Goal: Check status: Check status

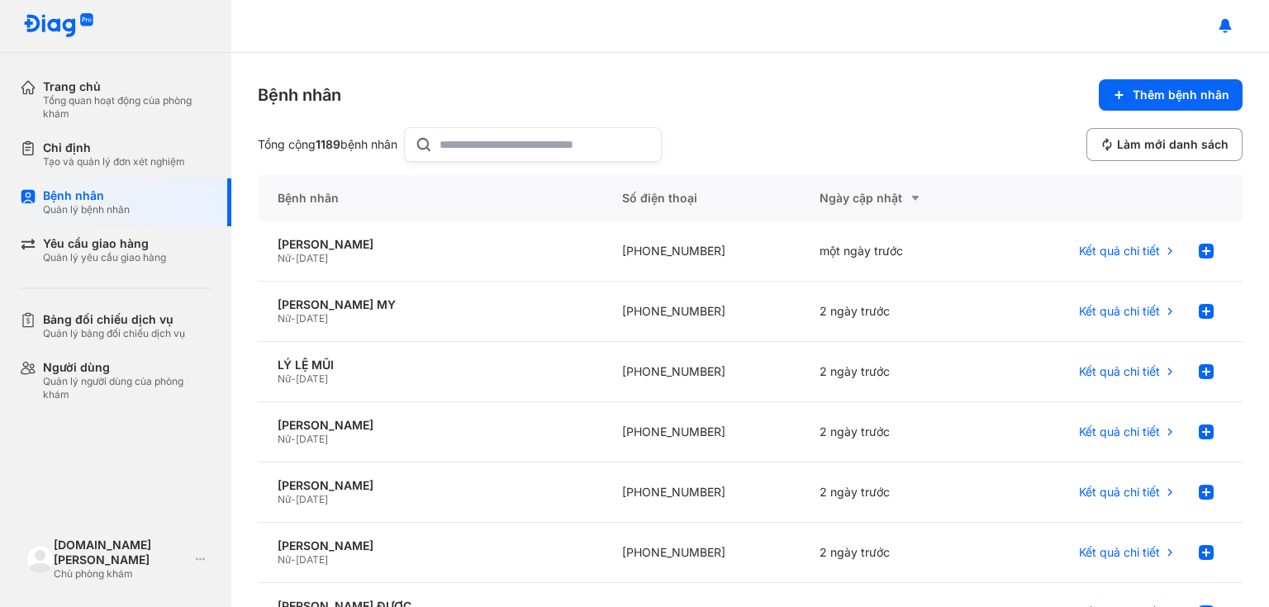
click at [522, 145] on input "text" at bounding box center [546, 144] width 212 height 33
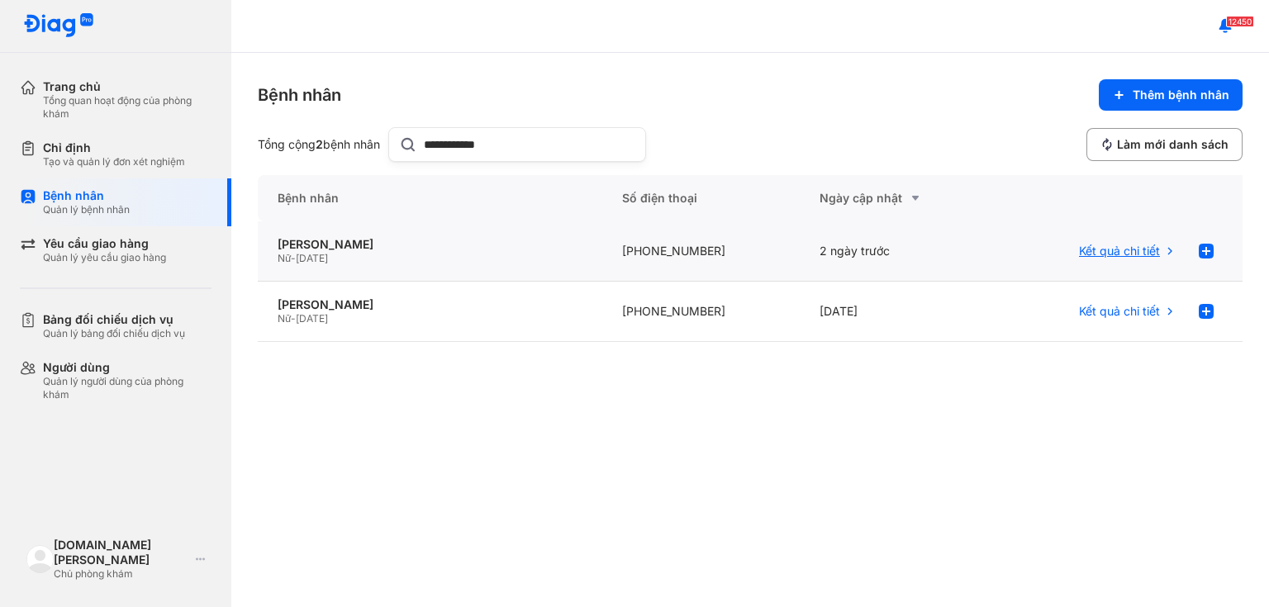
type input "**********"
click at [1136, 251] on span "Kết quả chi tiết" at bounding box center [1119, 251] width 81 height 15
click at [1137, 316] on span "Kết quả chi tiết" at bounding box center [1119, 311] width 81 height 15
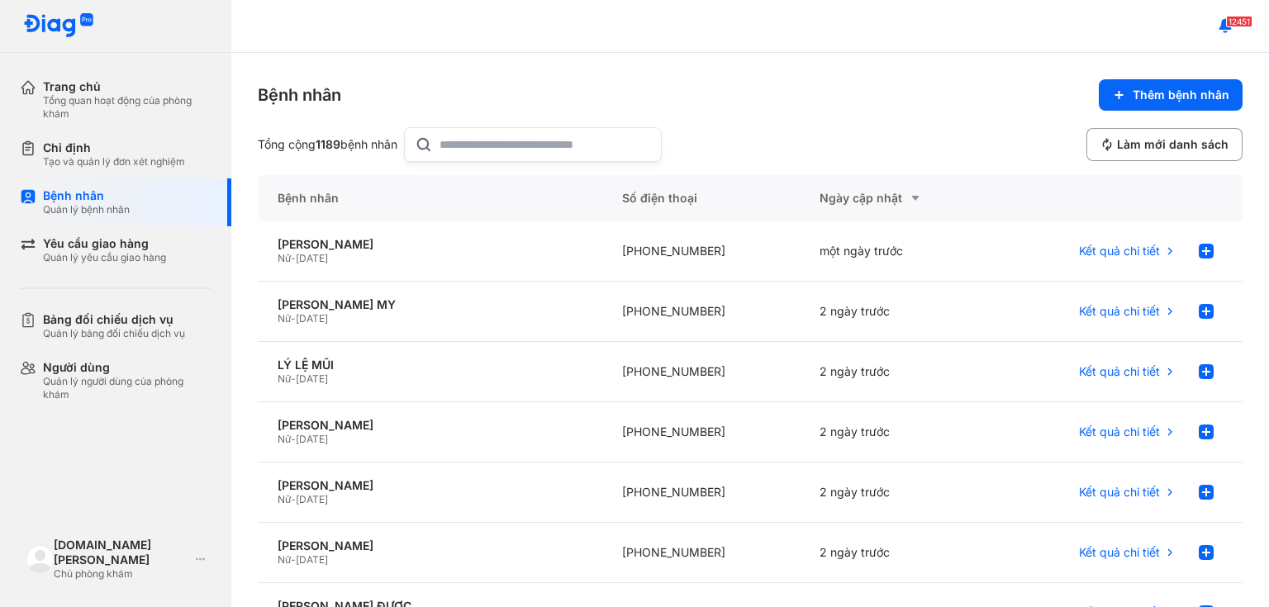
click at [488, 149] on input "text" at bounding box center [546, 144] width 212 height 33
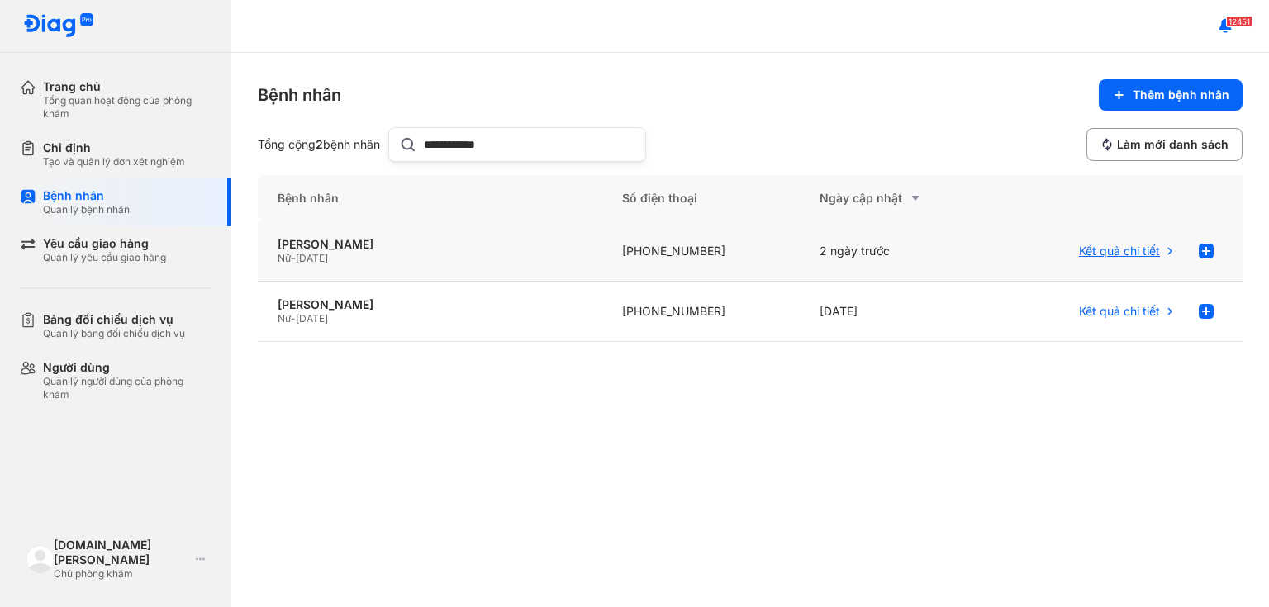
type input "**********"
click at [1094, 251] on span "Kết quả chi tiết" at bounding box center [1119, 251] width 81 height 15
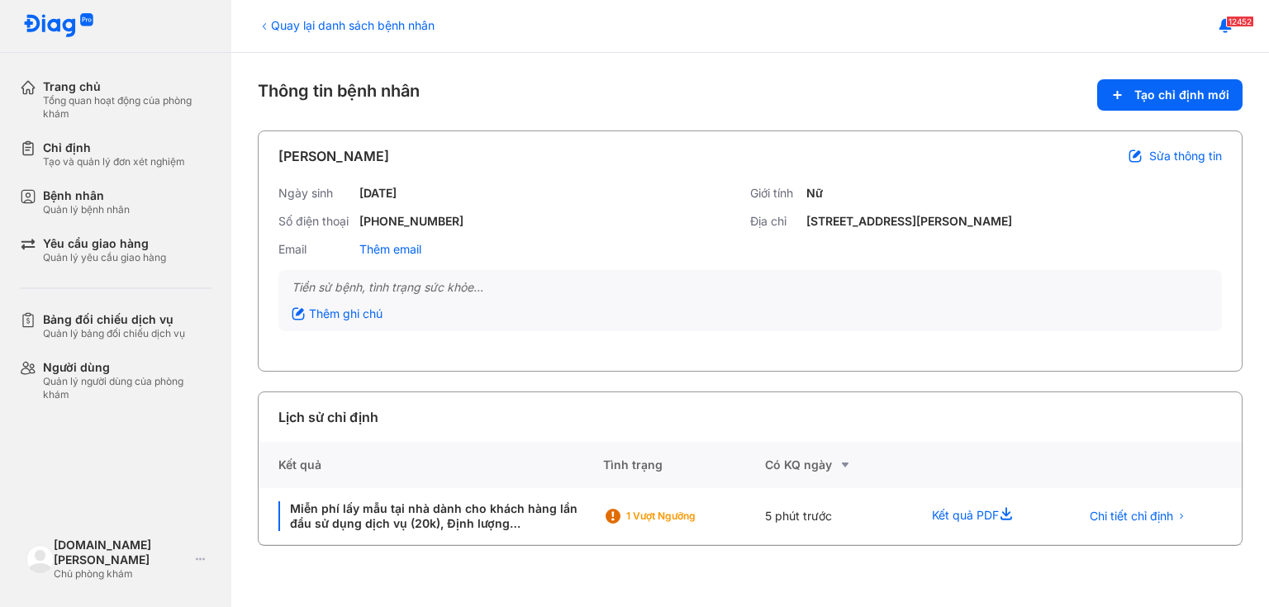
click at [397, 195] on div "[DATE]" at bounding box center [377, 193] width 37 height 15
click at [423, 195] on div "Ngày sinh 01/01/1992" at bounding box center [514, 193] width 472 height 15
click at [1173, 155] on span "Sửa thông tin" at bounding box center [1185, 156] width 73 height 15
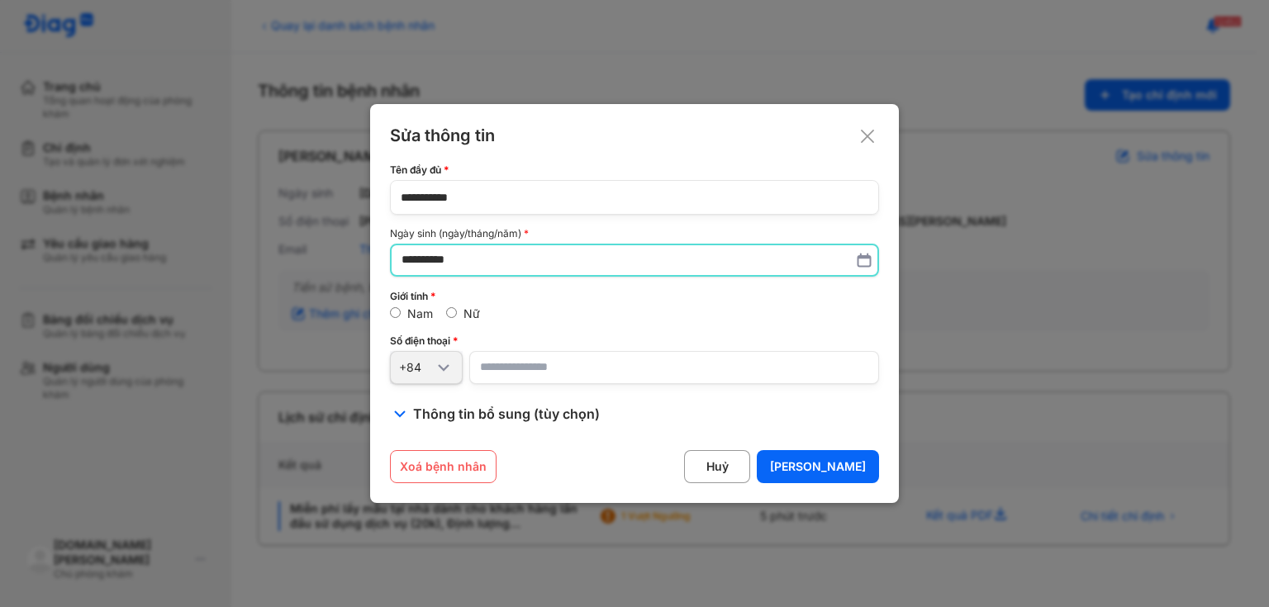
click at [411, 258] on input "**********" at bounding box center [635, 260] width 466 height 30
click at [867, 144] on icon at bounding box center [867, 135] width 17 height 17
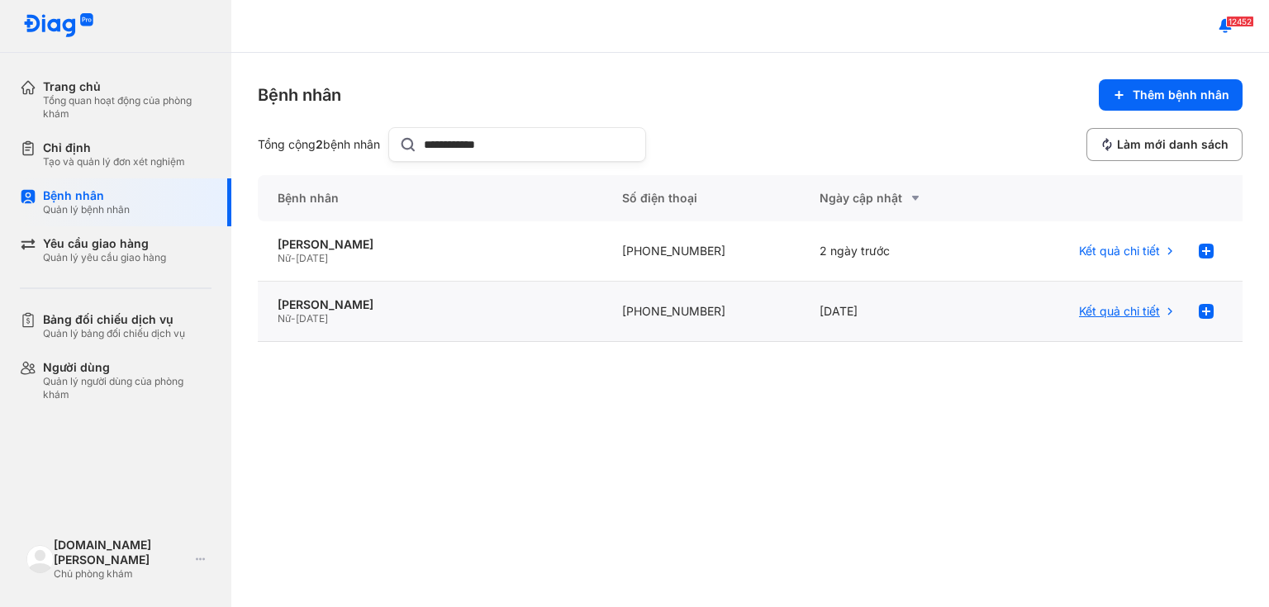
click at [1144, 307] on span "Kết quả chi tiết" at bounding box center [1119, 311] width 81 height 15
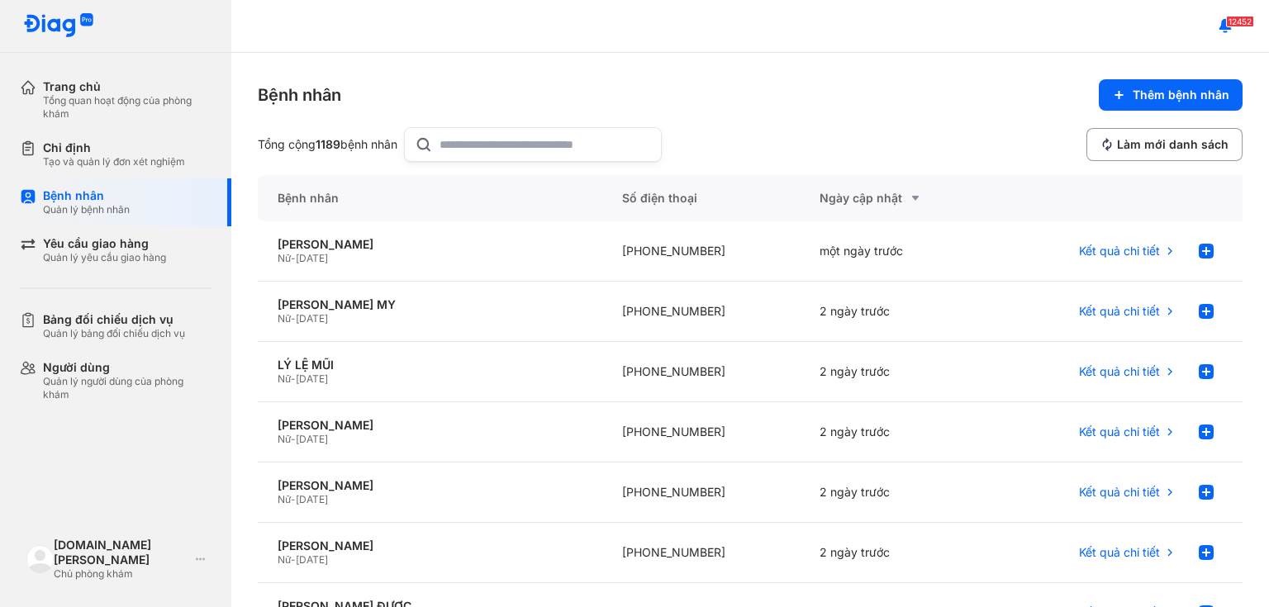
click at [580, 130] on input "text" at bounding box center [546, 144] width 212 height 33
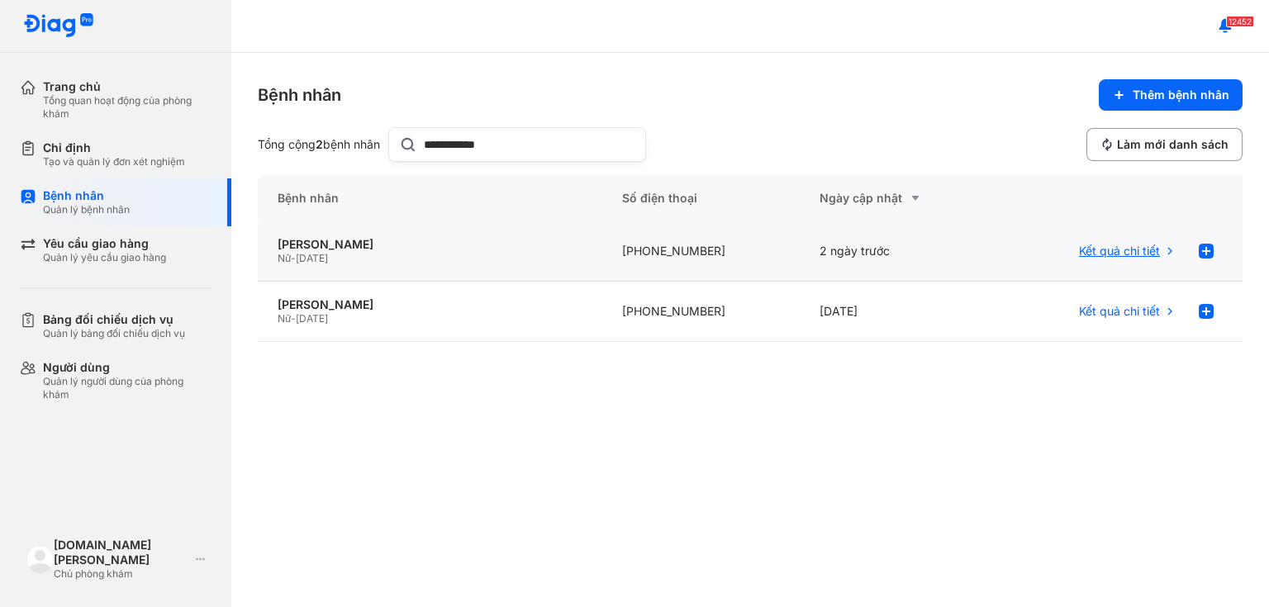
type input "**********"
click at [1095, 255] on span "Kết quả chi tiết" at bounding box center [1119, 251] width 81 height 15
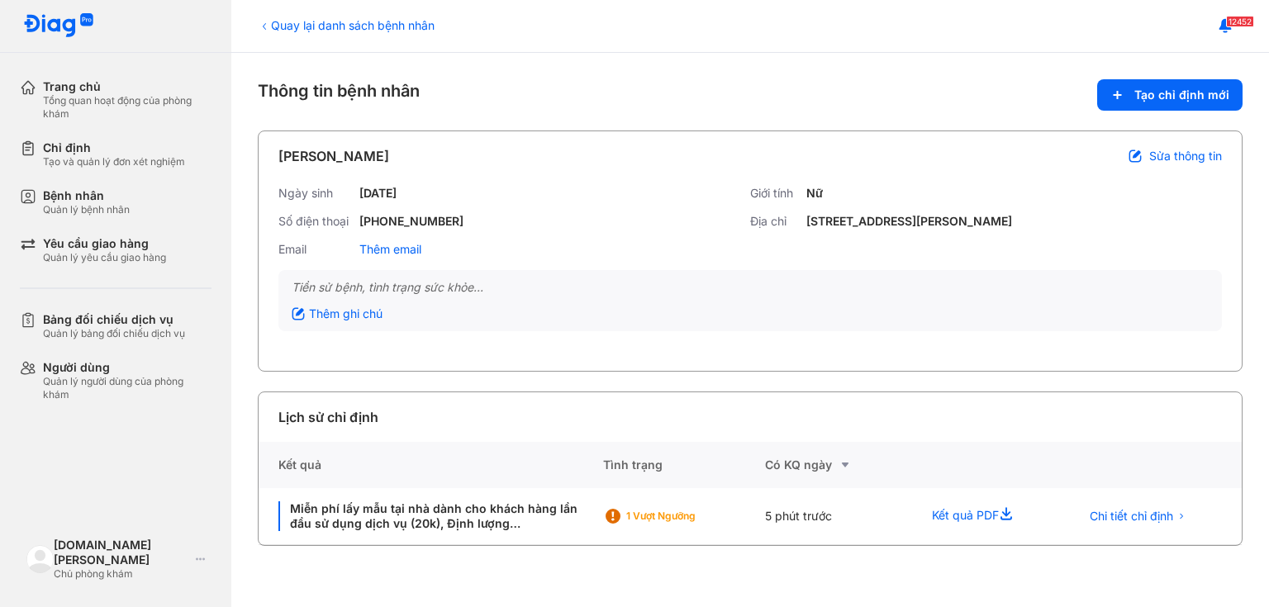
click at [1173, 155] on span "Sửa thông tin" at bounding box center [1185, 156] width 73 height 15
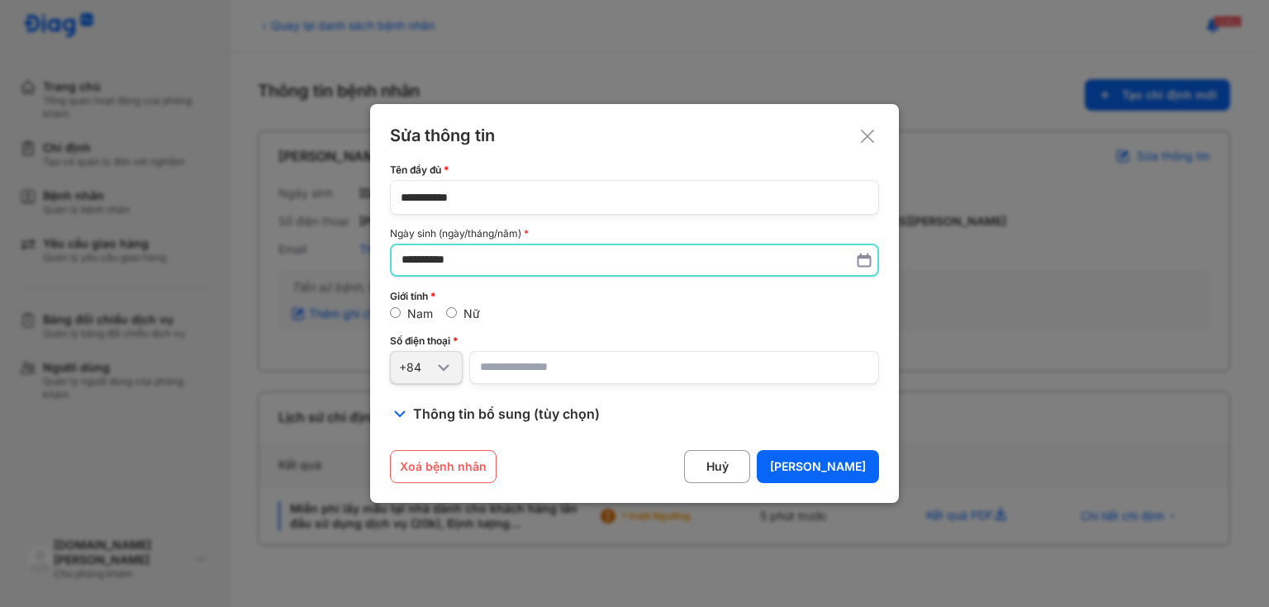
click at [410, 258] on input "**********" at bounding box center [635, 260] width 466 height 30
click at [433, 259] on input "**********" at bounding box center [635, 260] width 466 height 30
type input "**********"
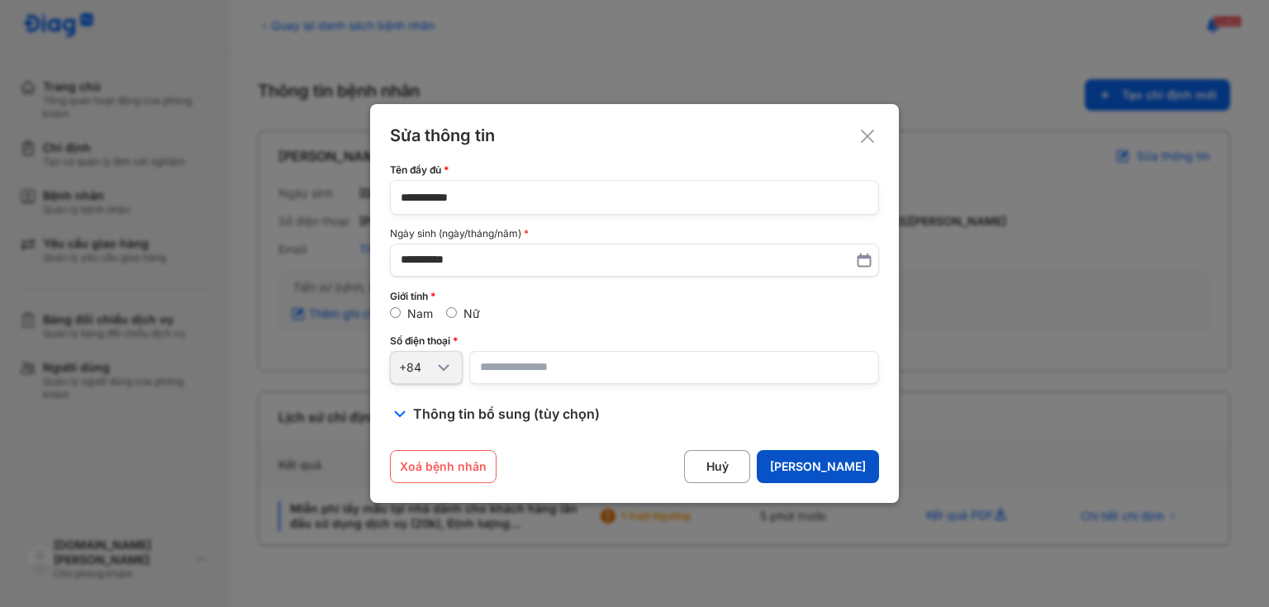
click at [853, 469] on div "Lưu" at bounding box center [818, 466] width 96 height 15
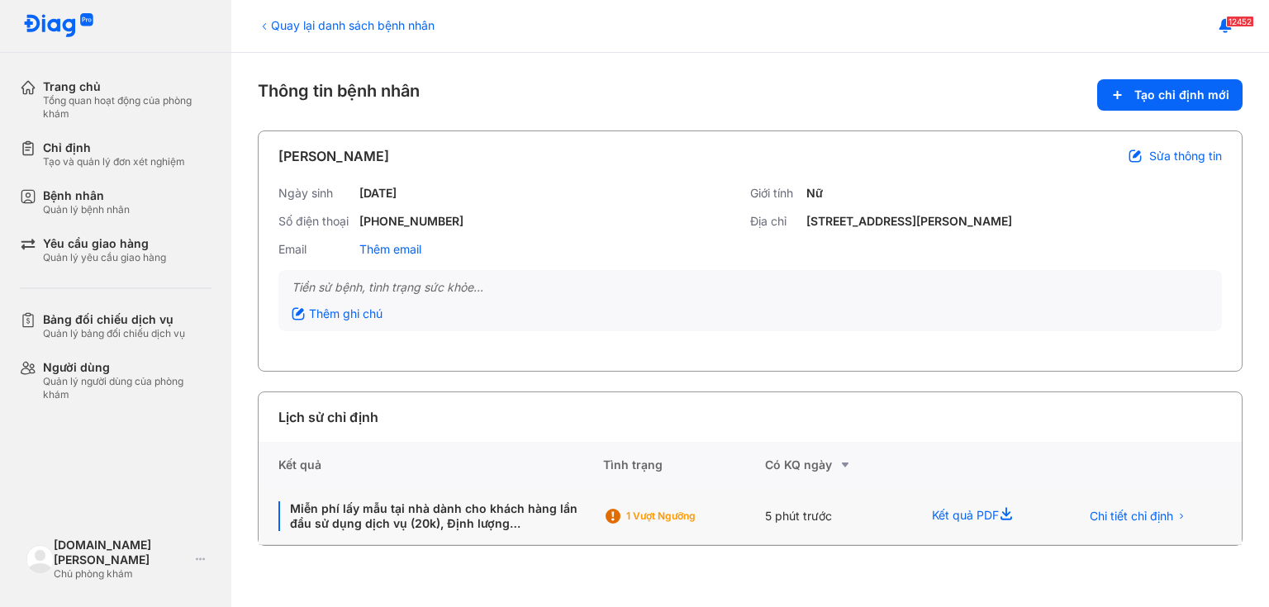
click at [978, 521] on div "Kết quả PDF" at bounding box center [986, 516] width 148 height 57
click at [1121, 513] on span "Chi tiết chỉ định" at bounding box center [1131, 516] width 83 height 15
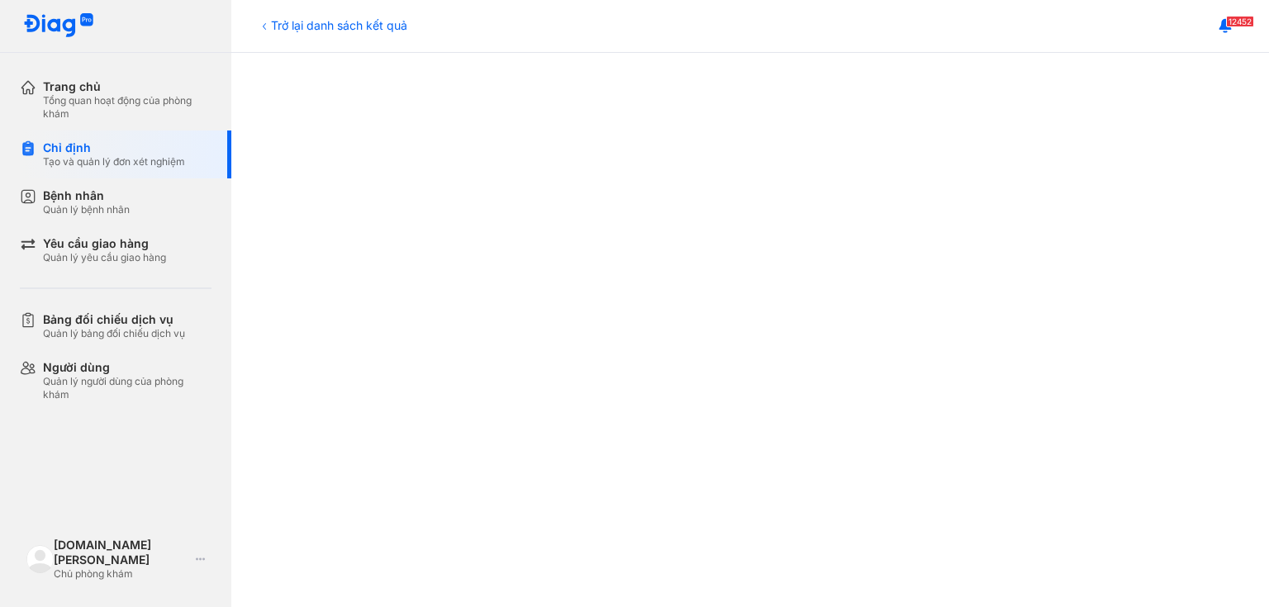
scroll to position [727, 0]
click at [1224, 36] on button at bounding box center [1226, 26] width 33 height 33
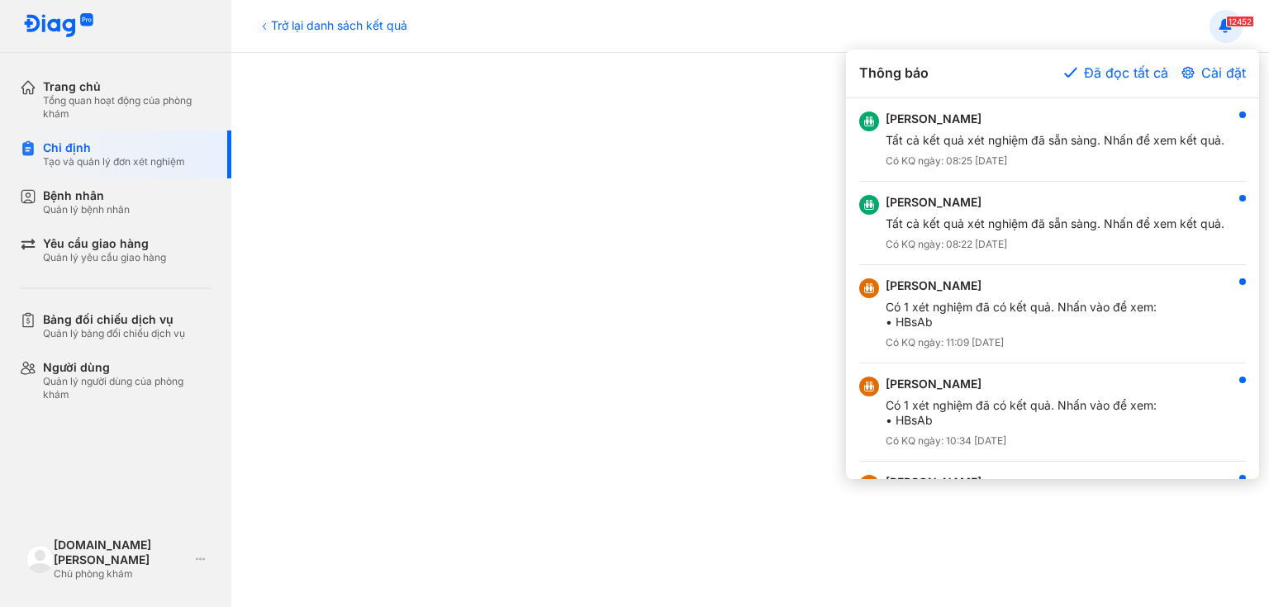
click at [635, 311] on div at bounding box center [634, 303] width 1269 height 607
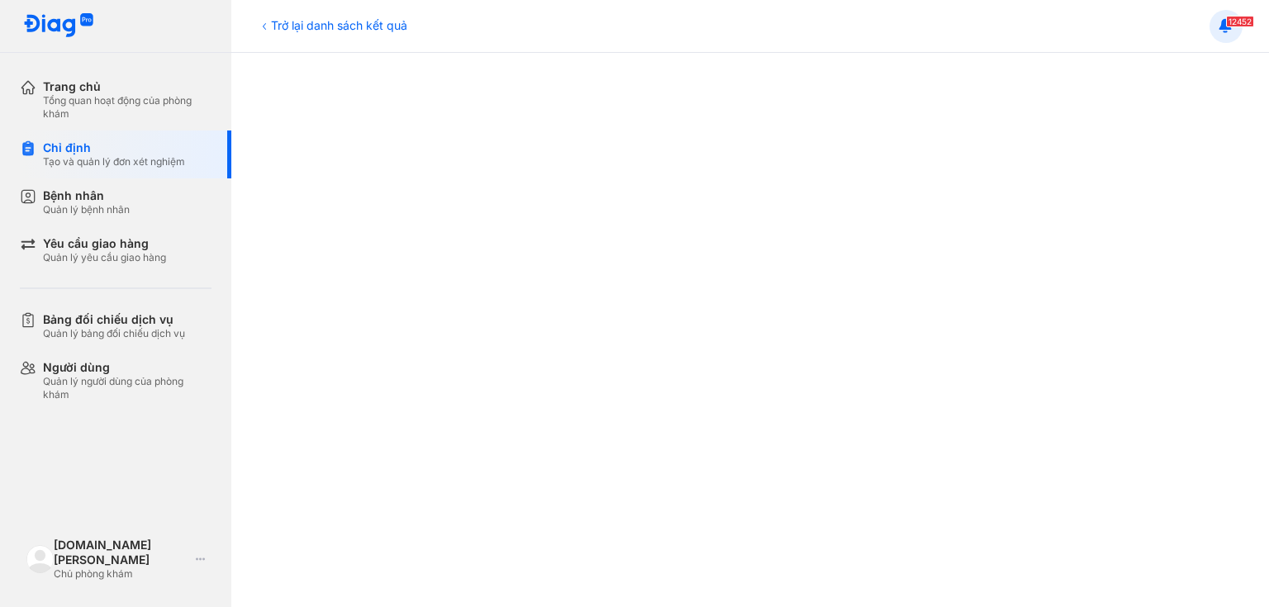
scroll to position [0, 0]
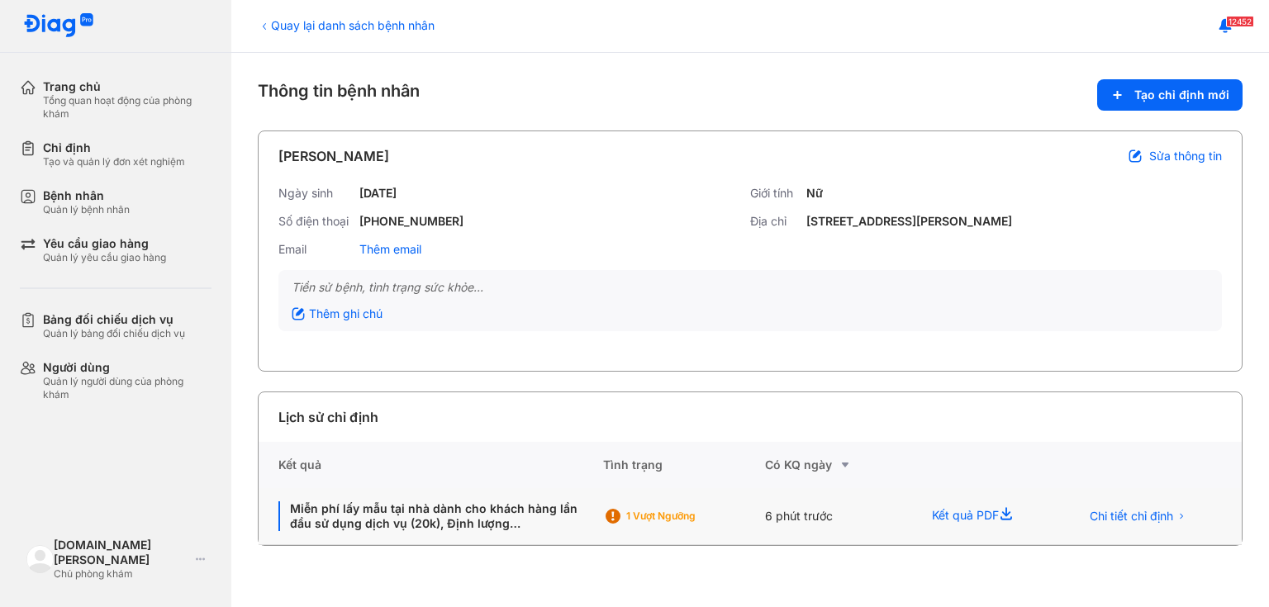
click at [957, 514] on div "Kết quả PDF" at bounding box center [986, 516] width 148 height 57
click at [1006, 512] on use at bounding box center [1007, 513] width 12 height 12
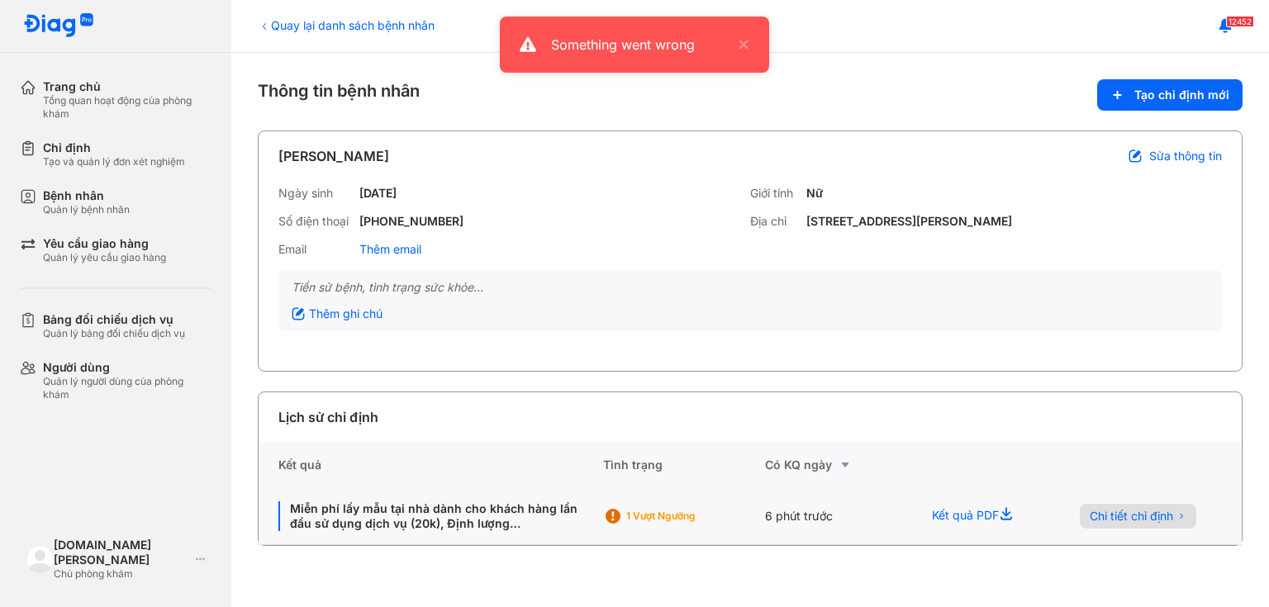
click at [1114, 511] on span "Chi tiết chỉ định" at bounding box center [1131, 516] width 83 height 15
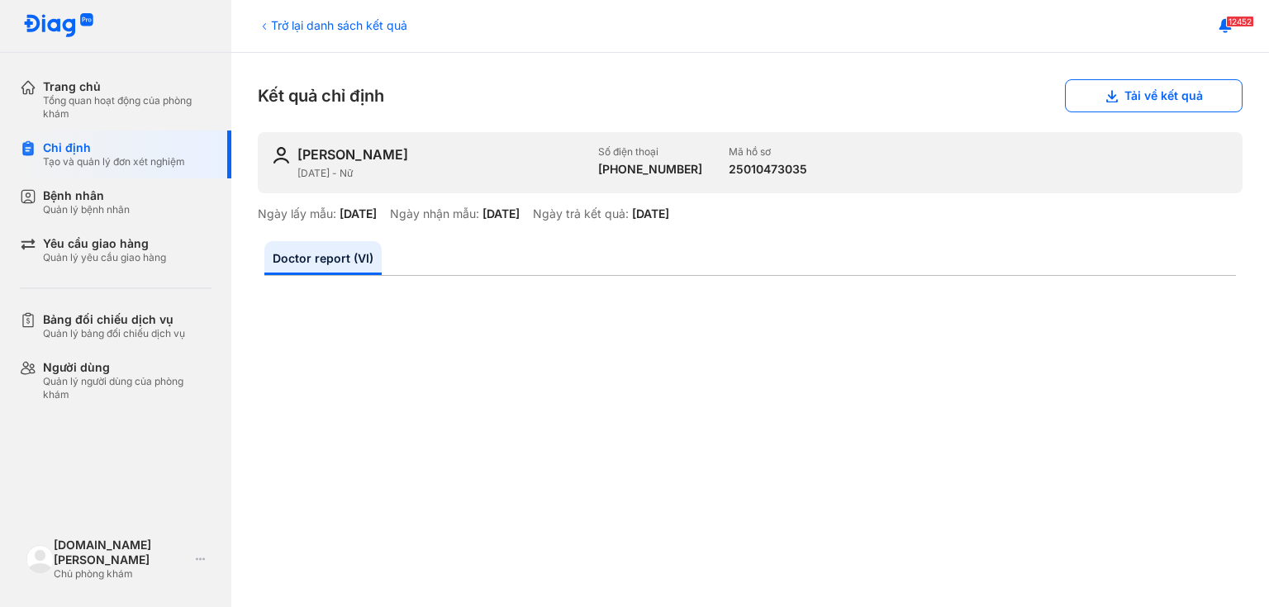
scroll to position [66, 0]
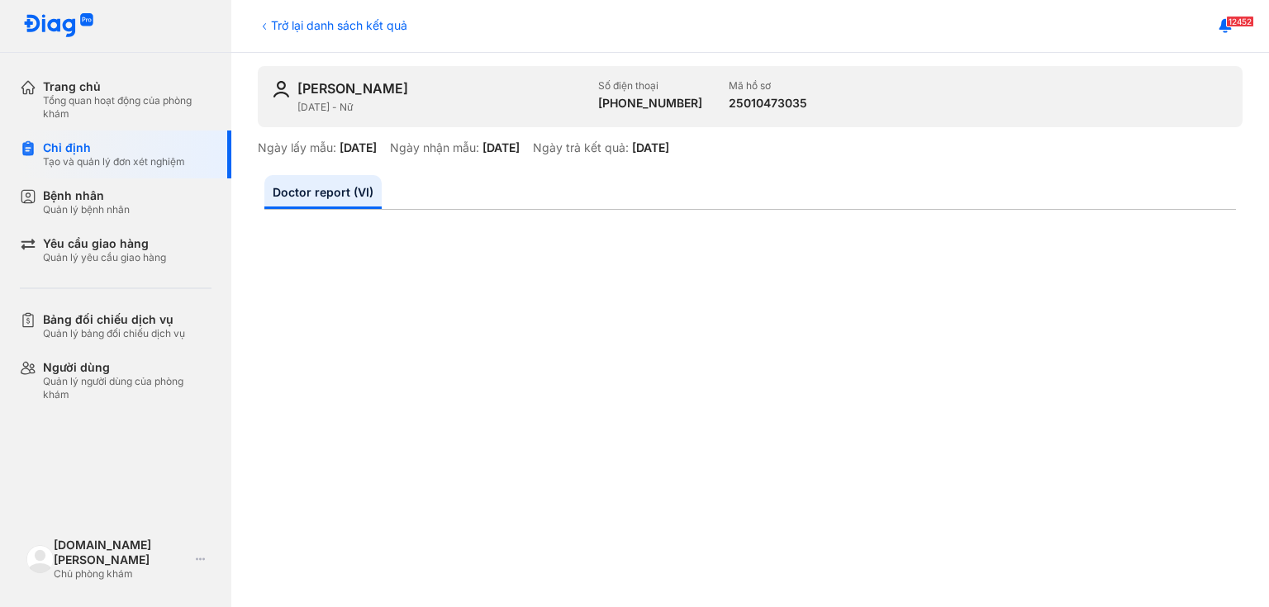
click at [1134, 97] on div "TÀO THỊ THU 01/01/1992 - Nữ Số điện thoại +84384881287 Mã hồ sơ 25010473035" at bounding box center [750, 96] width 985 height 61
click at [1106, 97] on div "TÀO THỊ THU 01/01/1992 - Nữ Số điện thoại +84384881287 Mã hồ sơ 25010473035" at bounding box center [750, 96] width 985 height 61
click at [1132, 98] on div "TÀO THỊ THU 01/01/1992 - Nữ Số điện thoại +84384881287 Mã hồ sơ 25010473035" at bounding box center [750, 96] width 985 height 61
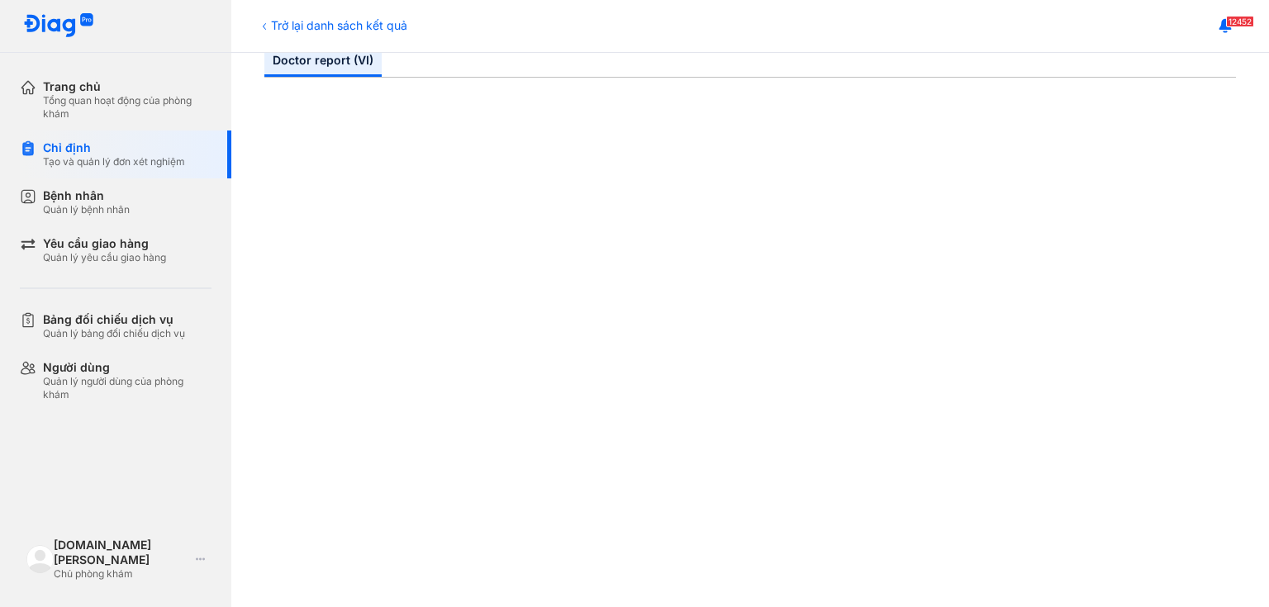
scroll to position [0, 0]
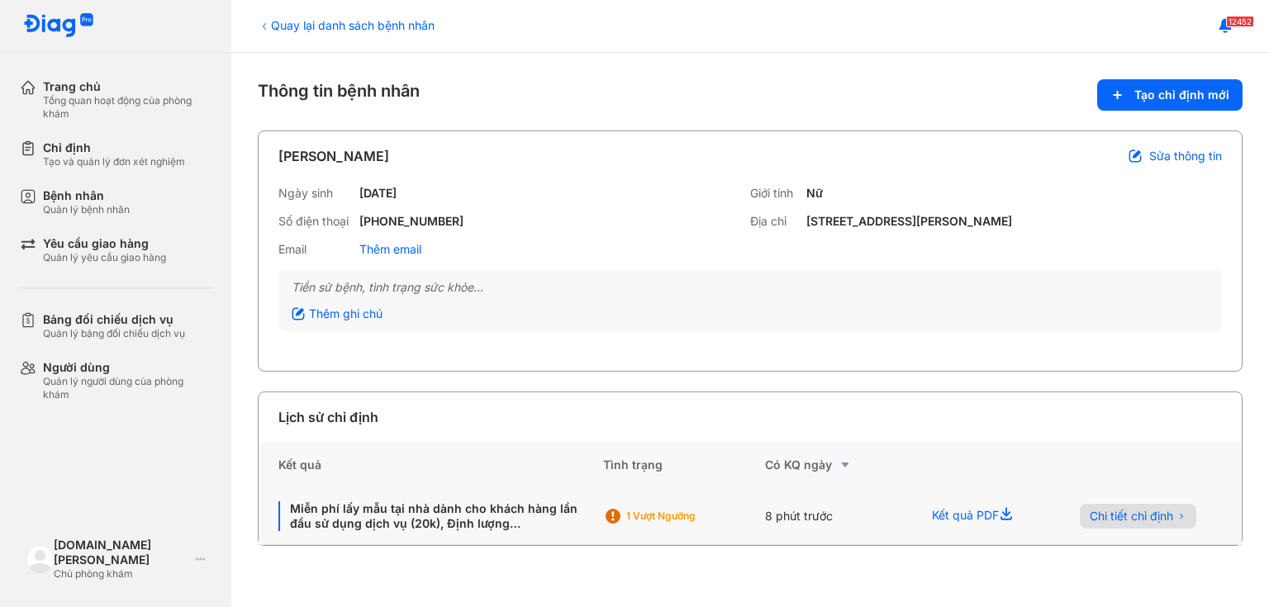
click at [1121, 512] on span "Chi tiết chỉ định" at bounding box center [1131, 516] width 83 height 15
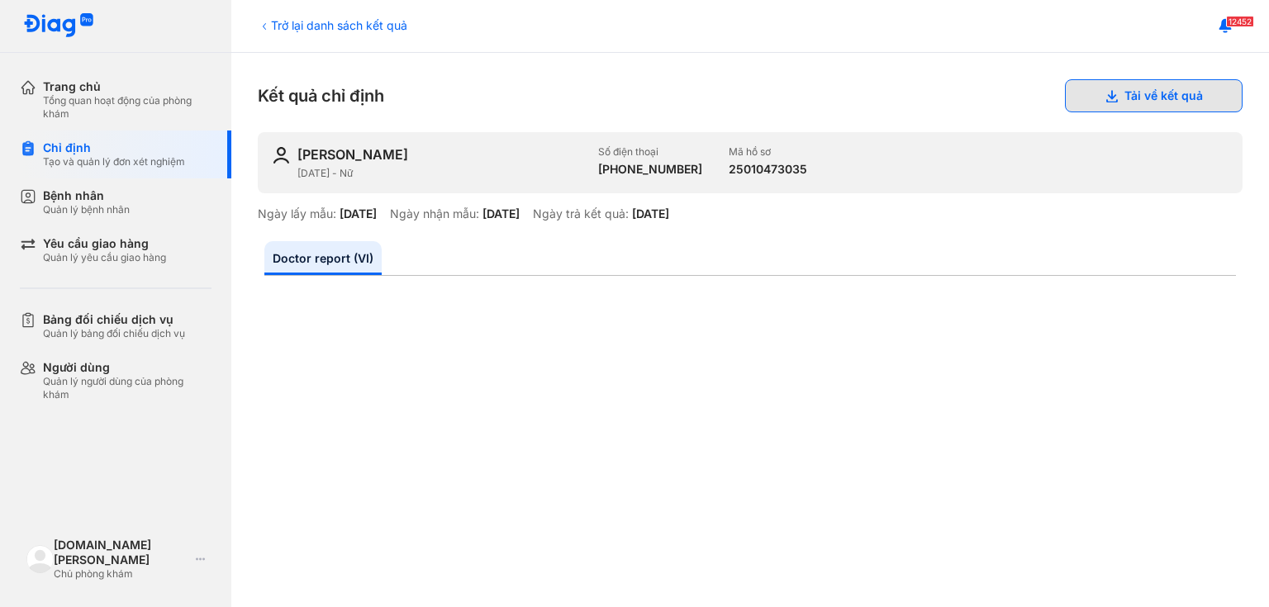
click at [1140, 99] on button "Tải về kết quả" at bounding box center [1154, 95] width 178 height 33
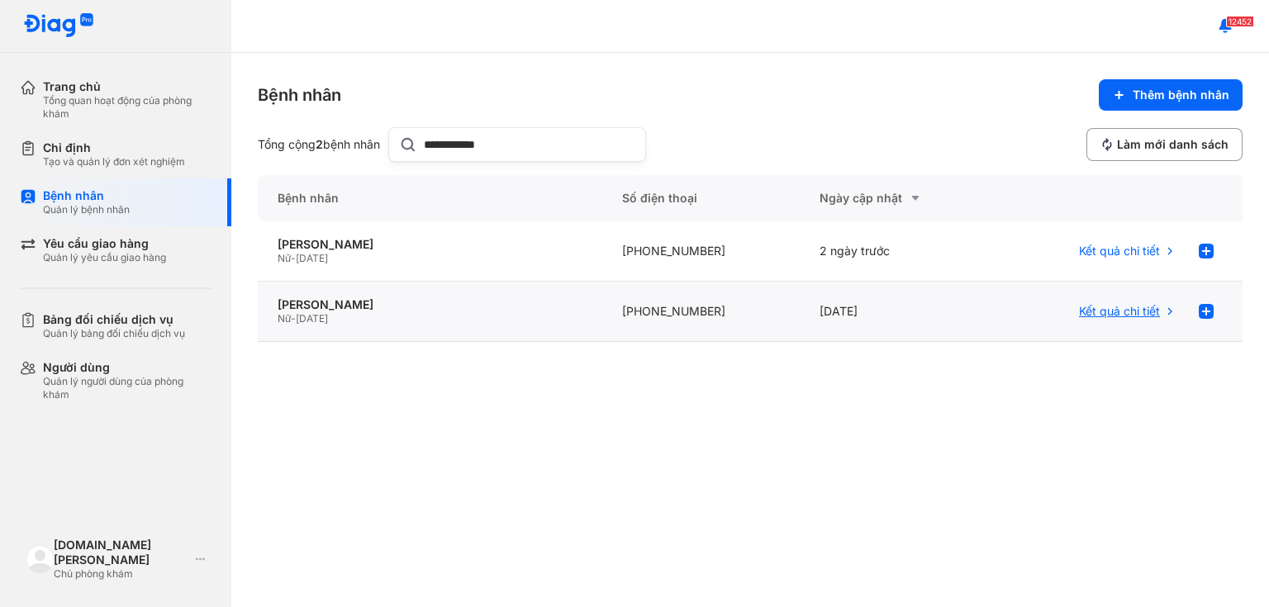
click at [1150, 307] on span "Kết quả chi tiết" at bounding box center [1119, 311] width 81 height 15
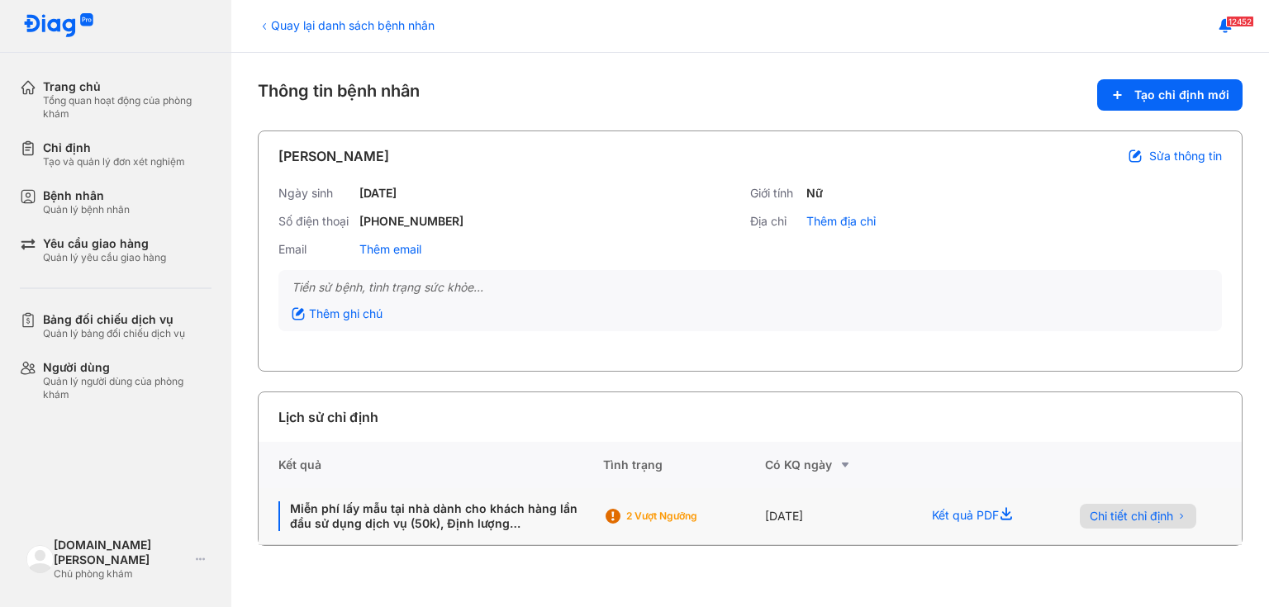
click at [1102, 525] on button "Chi tiết chỉ định" at bounding box center [1138, 516] width 117 height 25
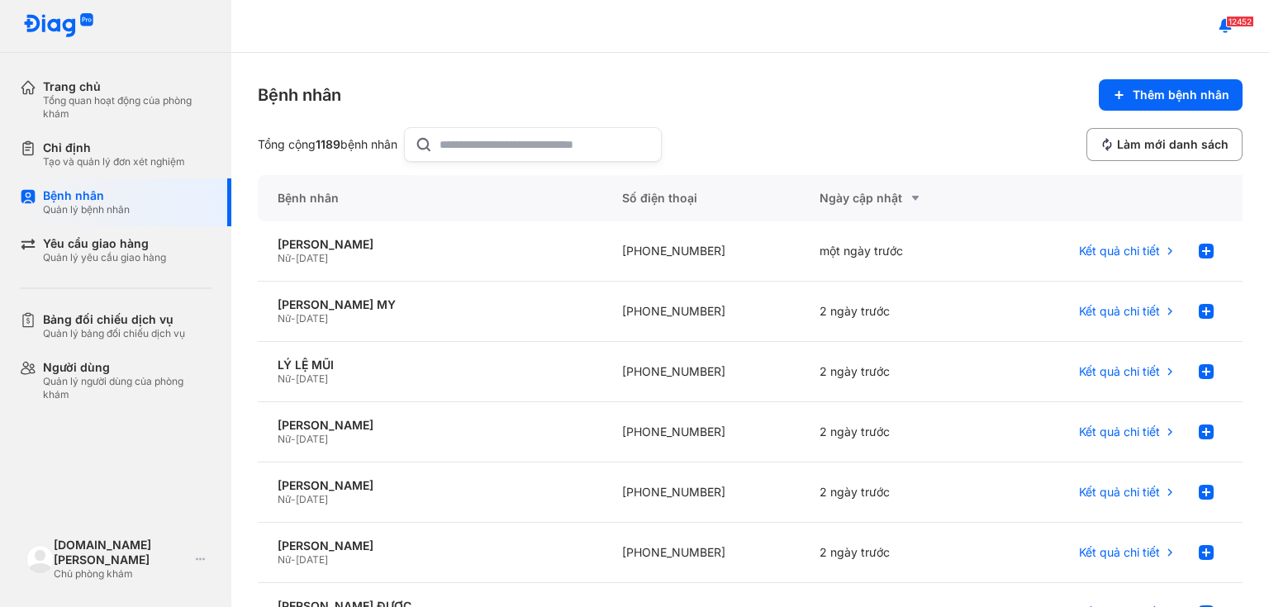
click at [576, 150] on input "text" at bounding box center [546, 144] width 212 height 33
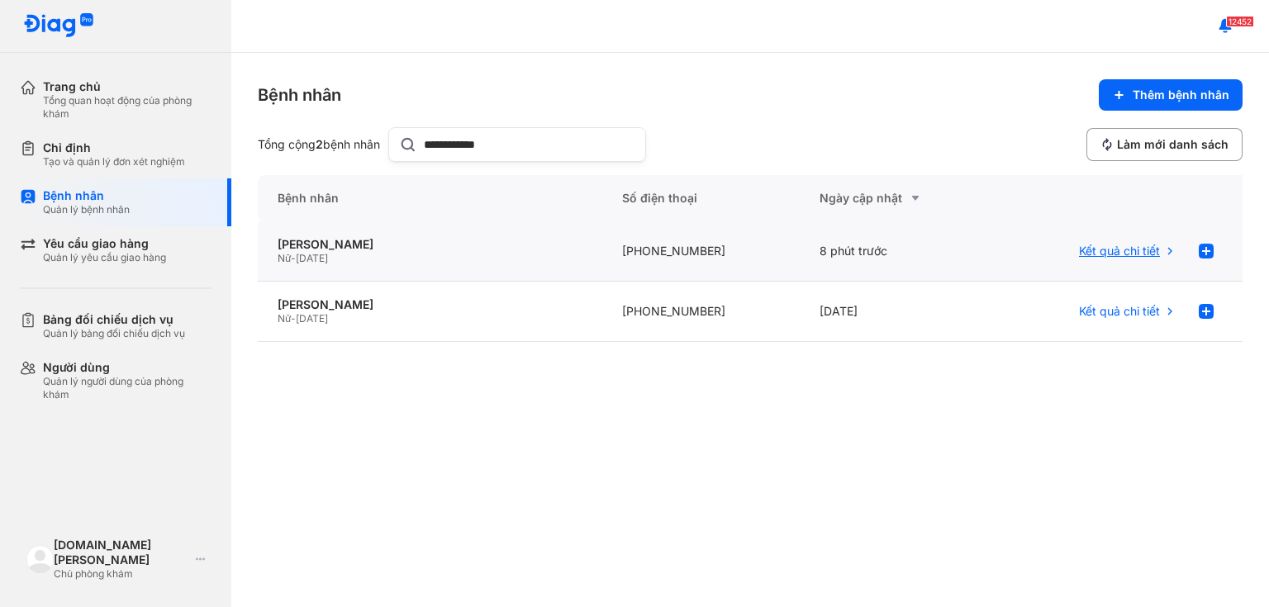
type input "**********"
click at [1144, 251] on span "Kết quả chi tiết" at bounding box center [1119, 251] width 81 height 15
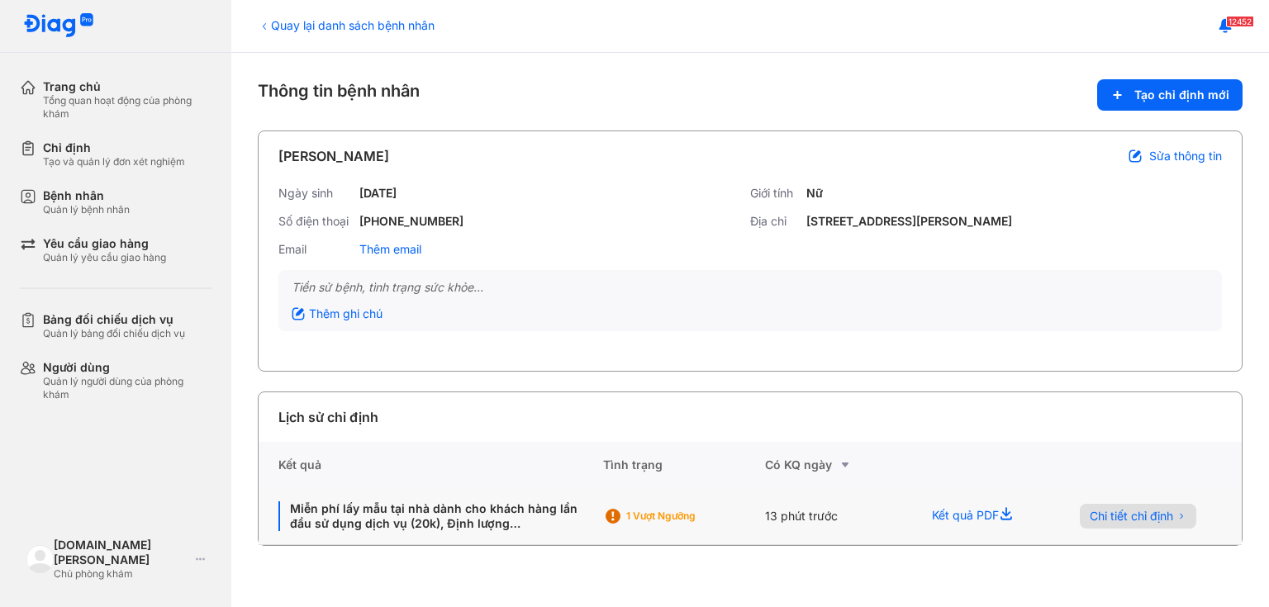
click at [1134, 517] on span "Chi tiết chỉ định" at bounding box center [1131, 516] width 83 height 15
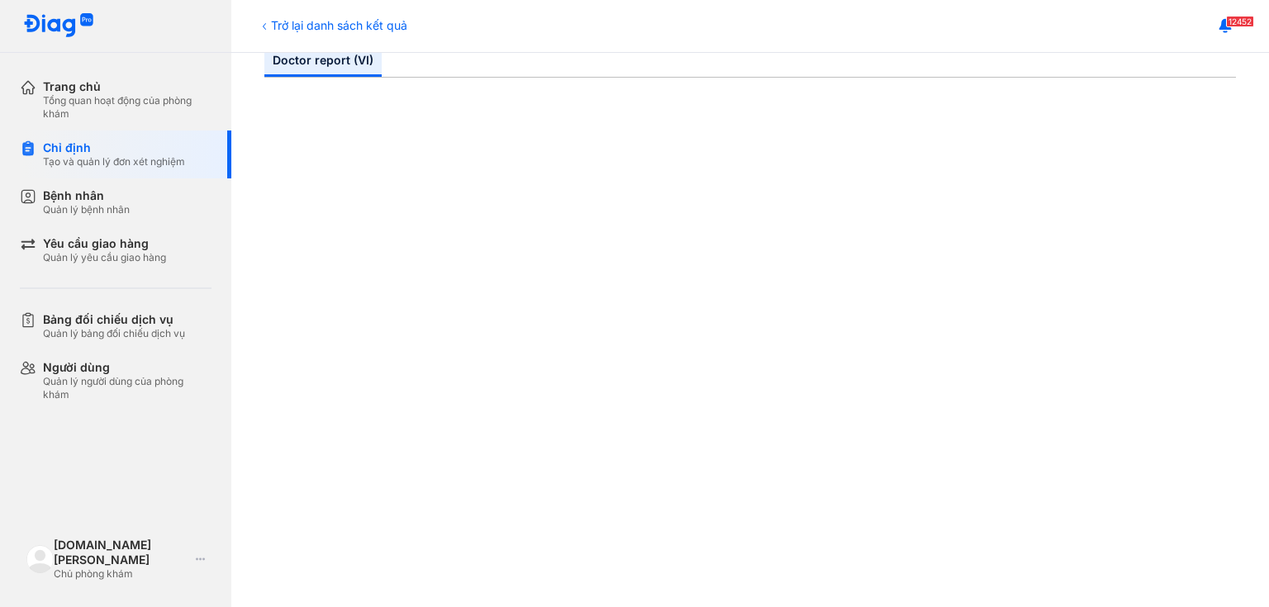
scroll to position [264, 0]
